Goal: Check status: Check status

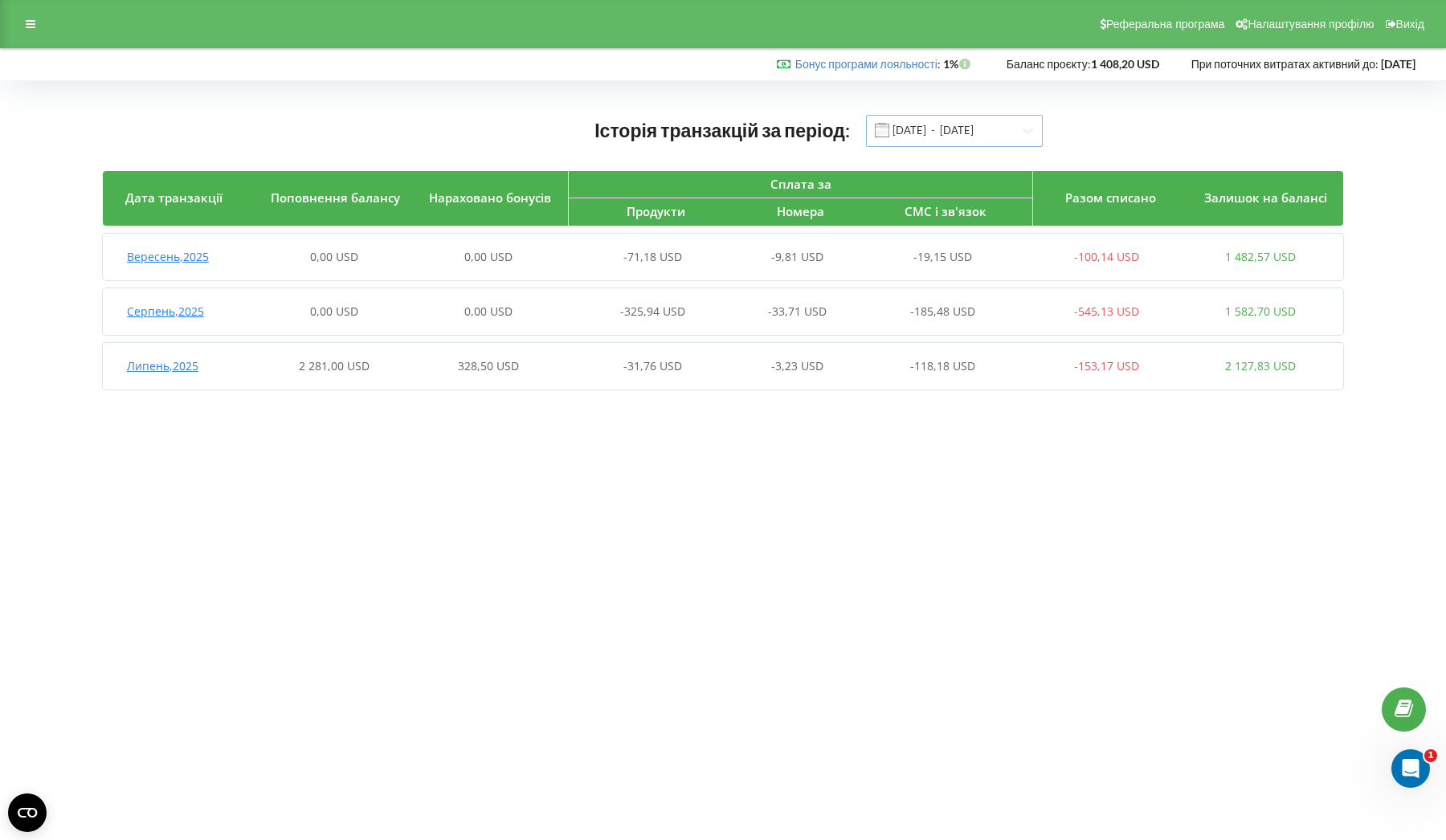
click at [944, 126] on input "[DATE] - [DATE]" at bounding box center [953, 131] width 176 height 32
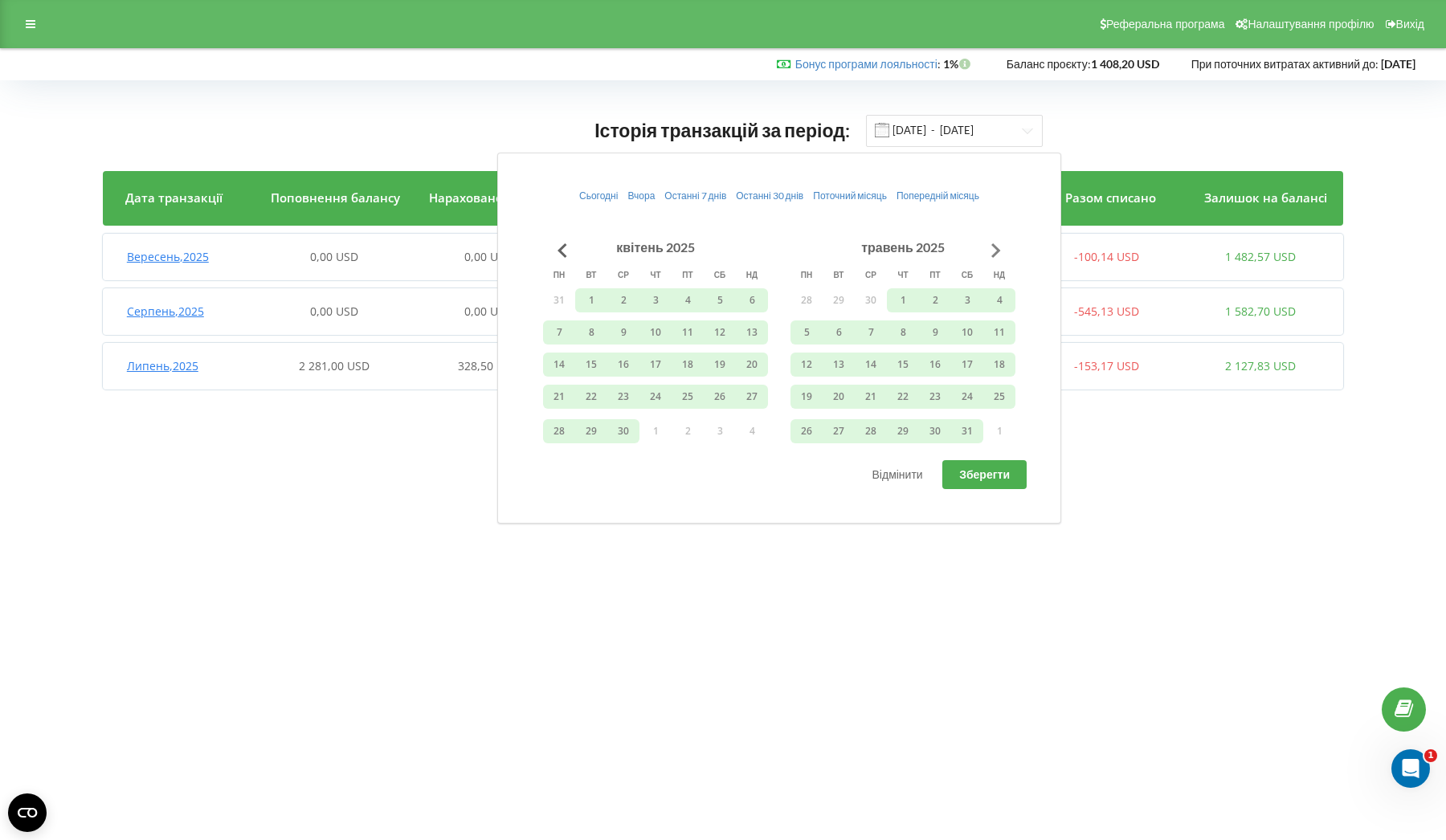
click at [992, 245] on button "Go to next month" at bounding box center [996, 250] width 32 height 32
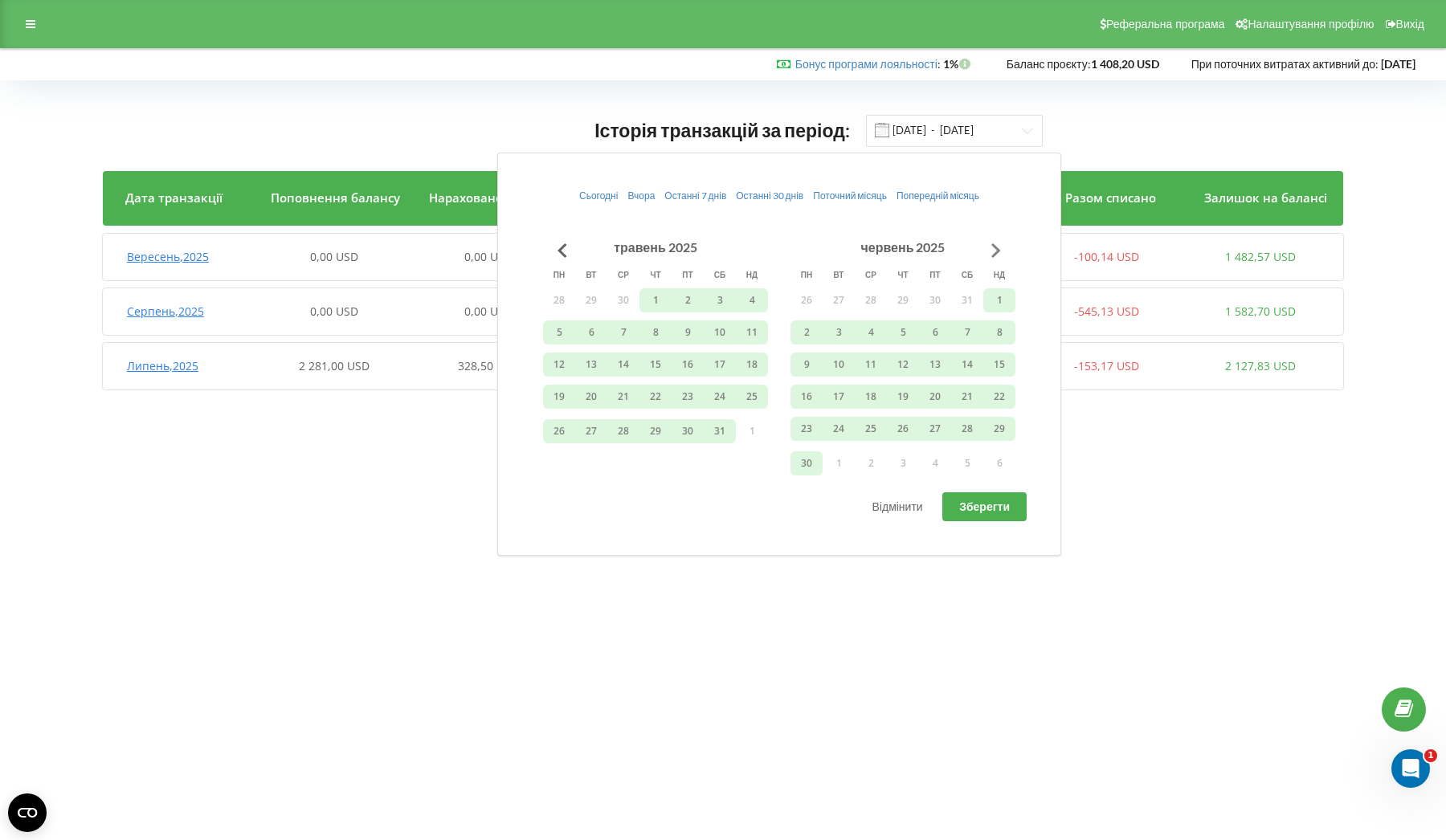
click at [992, 245] on button "Go to next month" at bounding box center [996, 250] width 32 height 32
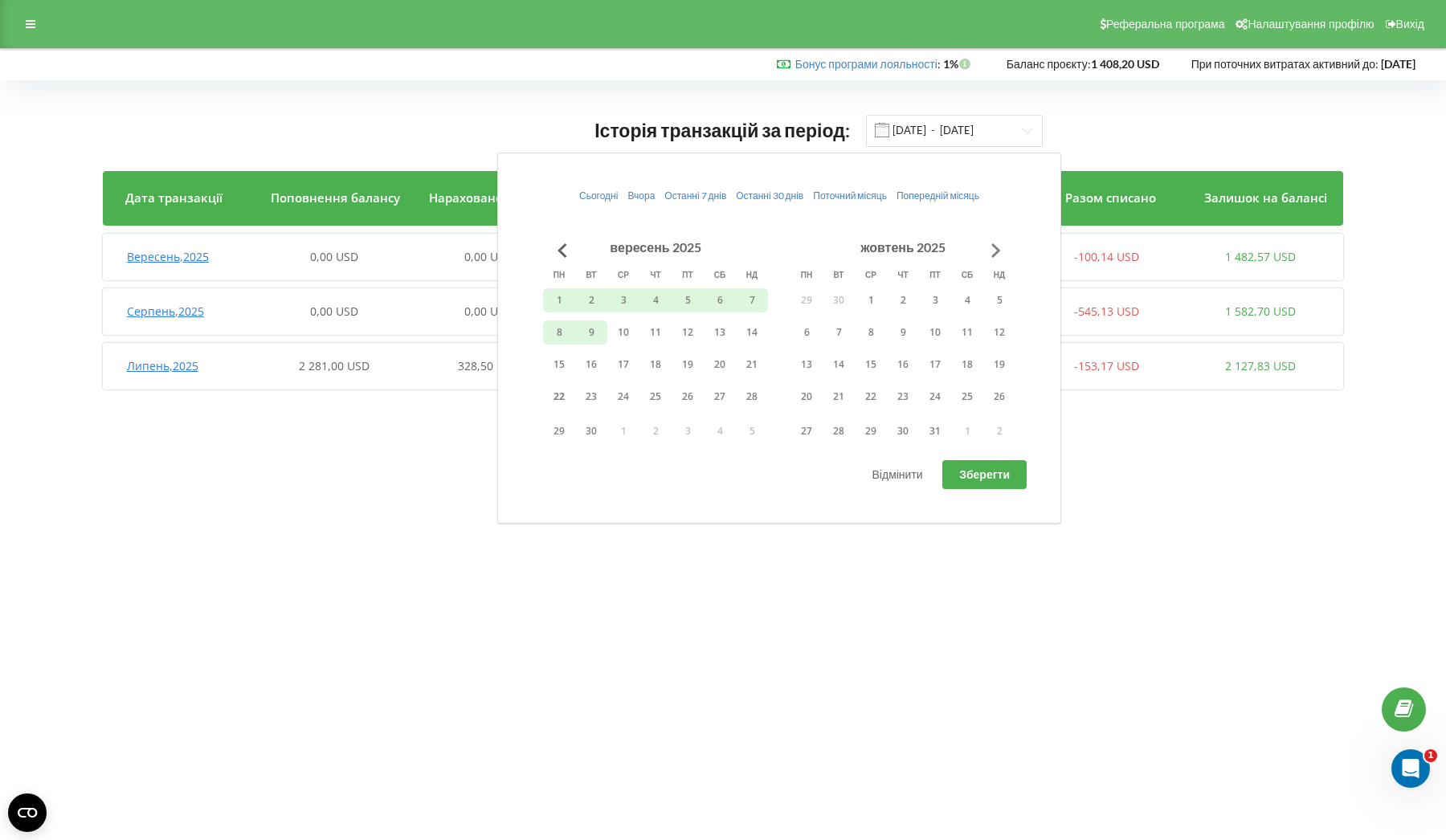
click at [992, 245] on button "Go to next month" at bounding box center [996, 250] width 32 height 32
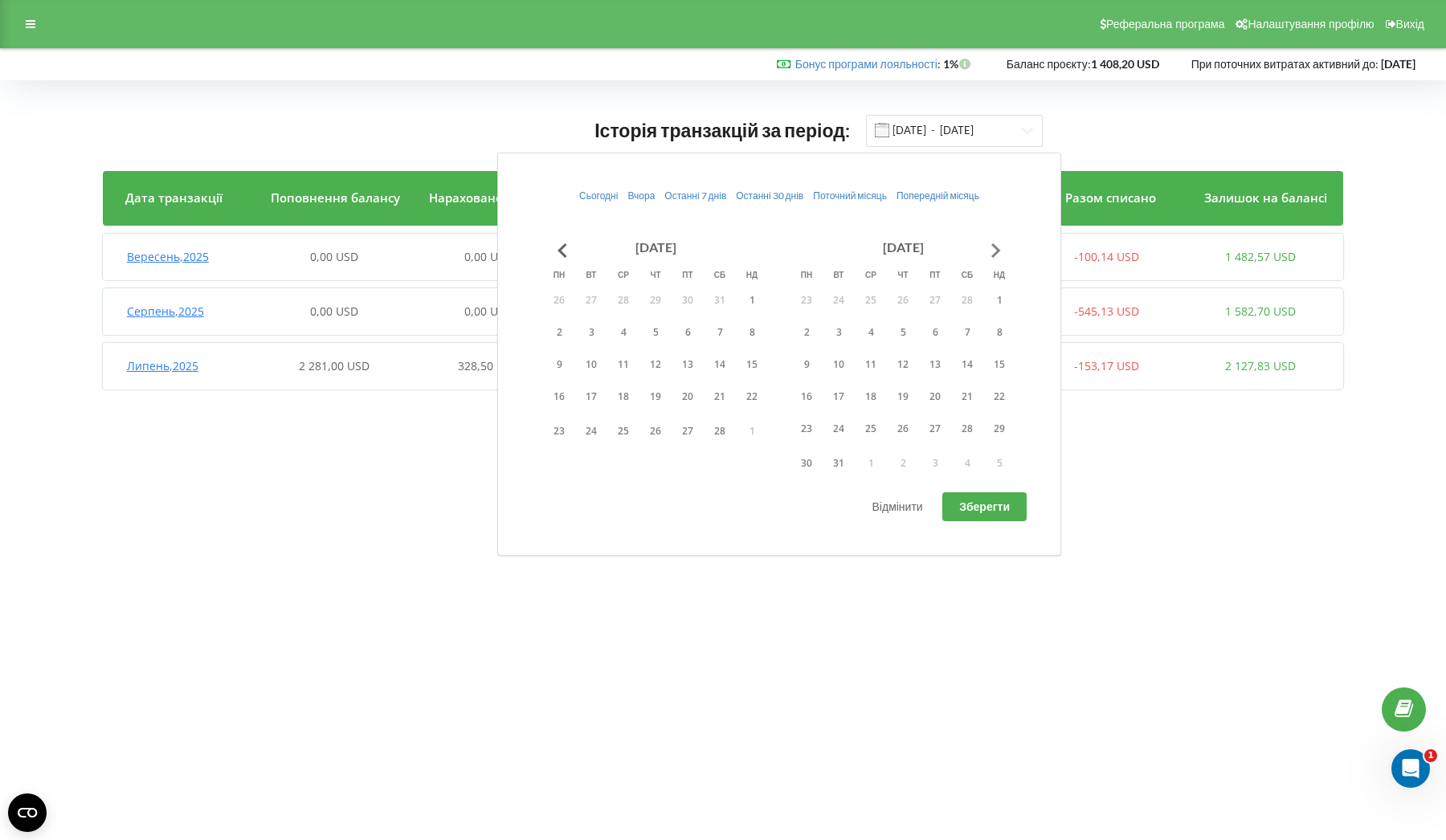
click at [992, 245] on button "Go to next month" at bounding box center [996, 250] width 32 height 32
click at [552, 249] on button "Go to previous month" at bounding box center [562, 250] width 32 height 32
click at [570, 250] on button "Go to previous month" at bounding box center [562, 250] width 32 height 32
click at [566, 250] on button "Go to previous month" at bounding box center [562, 250] width 32 height 32
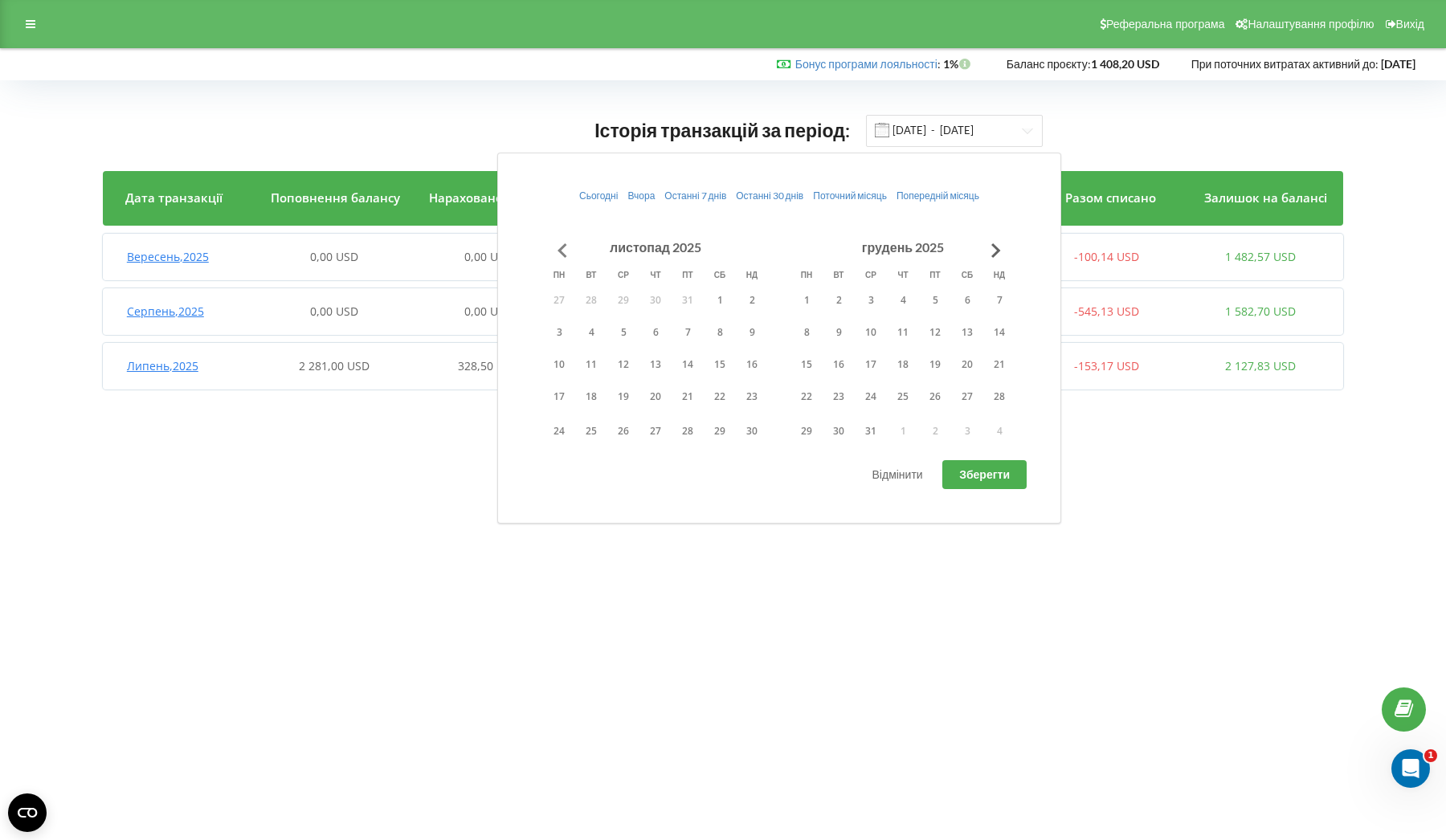
click at [566, 250] on button "Go to previous month" at bounding box center [562, 250] width 32 height 32
click at [562, 293] on button "1" at bounding box center [559, 300] width 32 height 24
click at [595, 434] on button "30" at bounding box center [591, 431] width 32 height 24
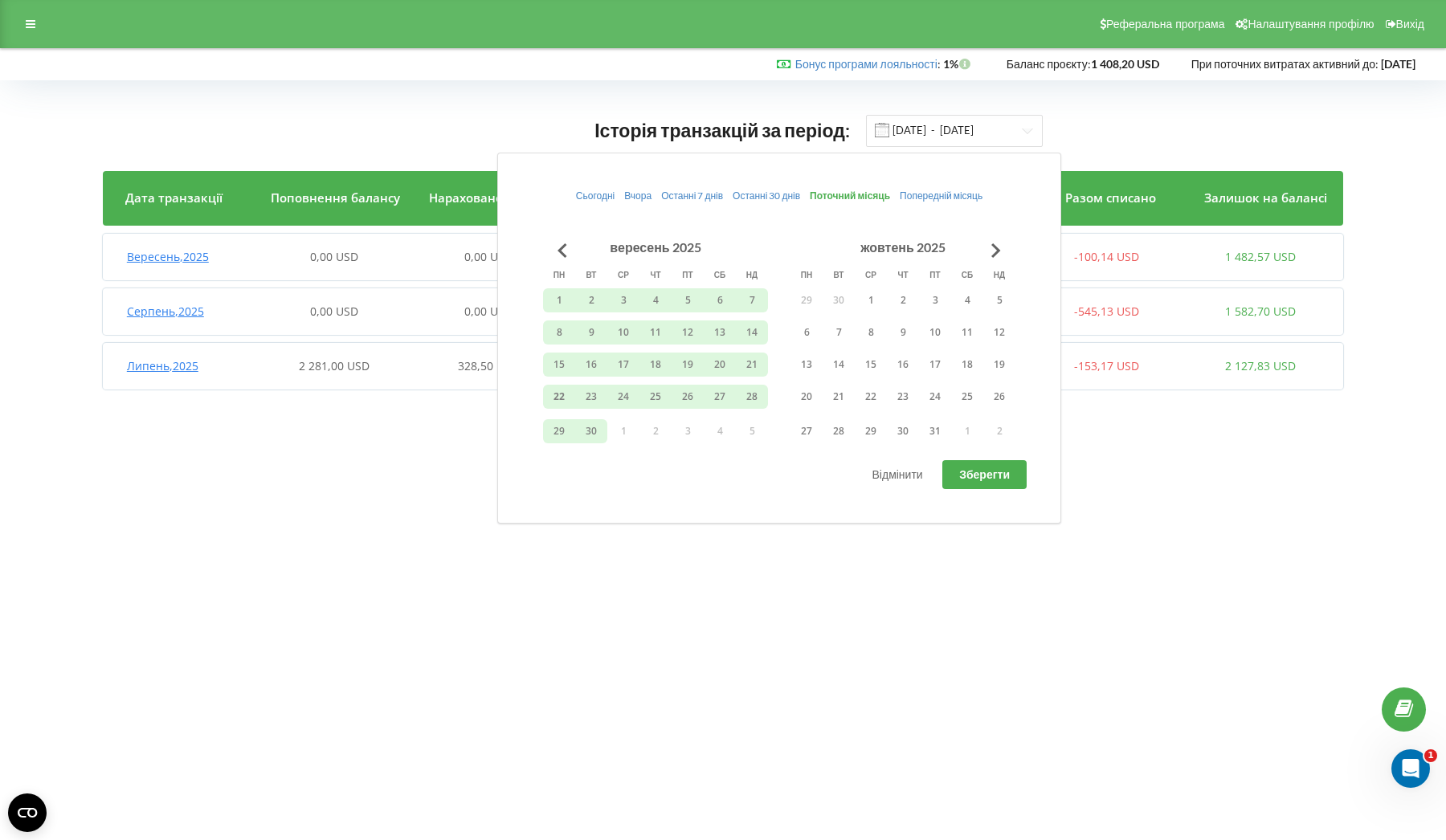
click at [973, 468] on span "Зберегти" at bounding box center [984, 475] width 50 height 14
type input "[DATE] - [DATE]"
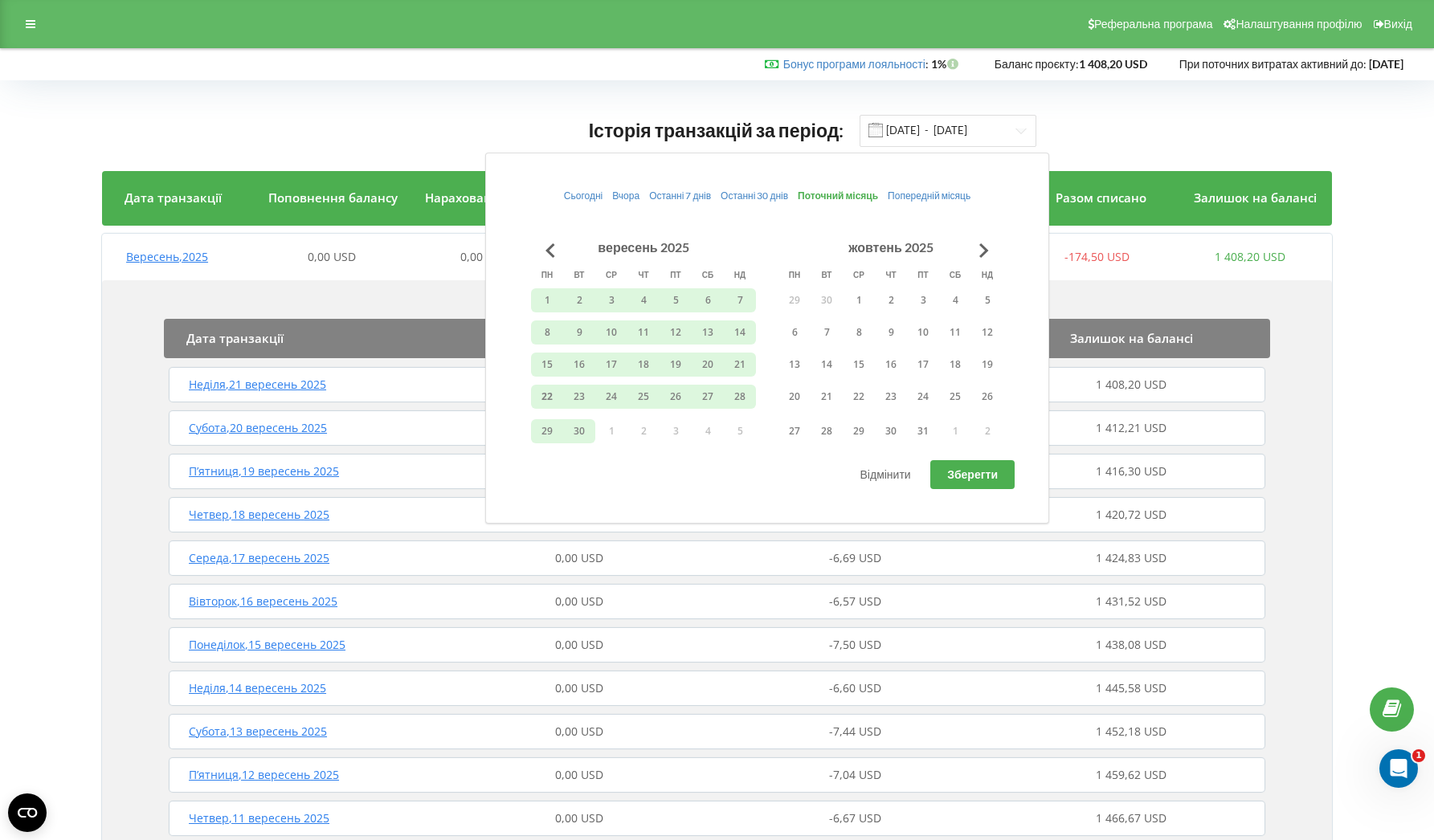
click at [1345, 371] on div "Історія транзакцій за період: [DATE] - [DATE] Дата транзакції Поповнення баланс…" at bounding box center [717, 711] width 1400 height 1228
